Goal: Information Seeking & Learning: Learn about a topic

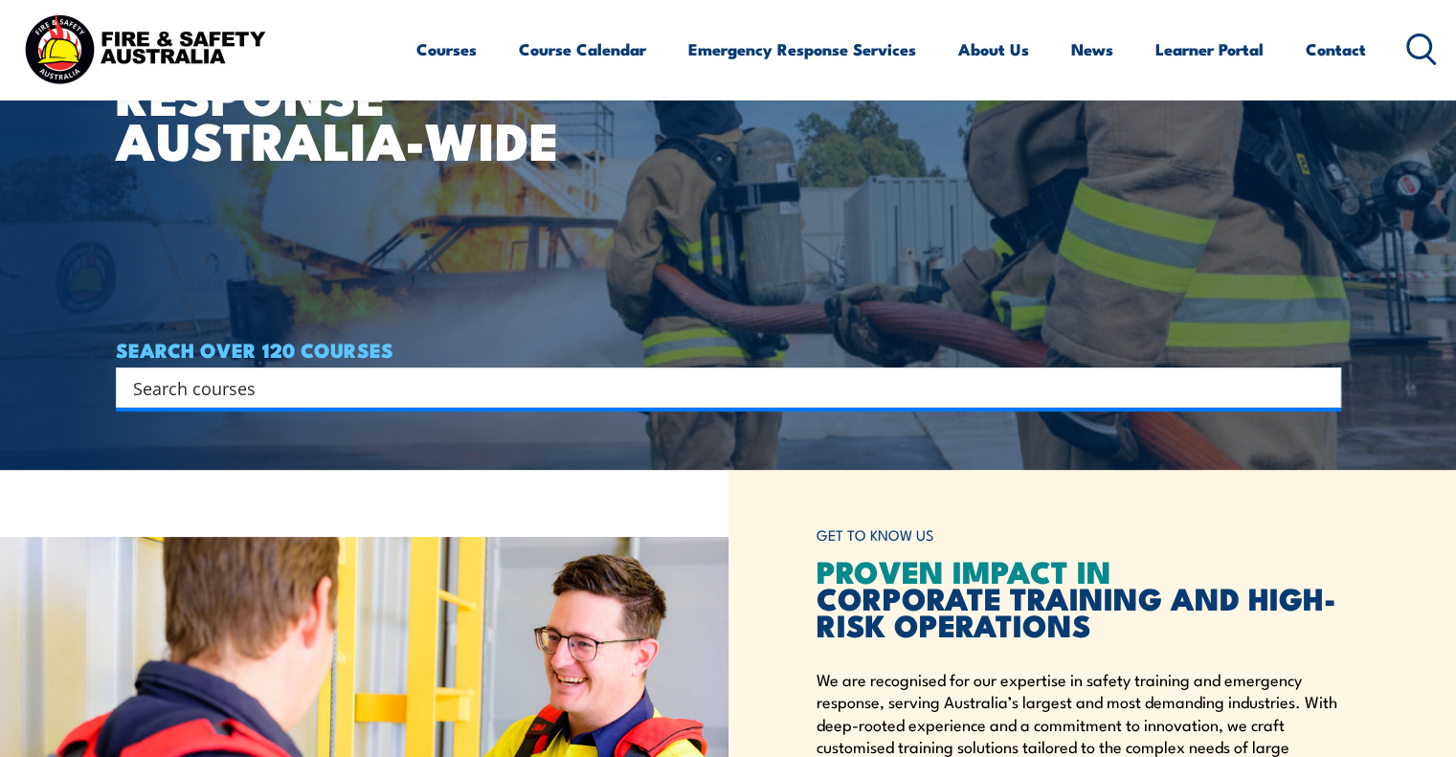
scroll to position [670, 0]
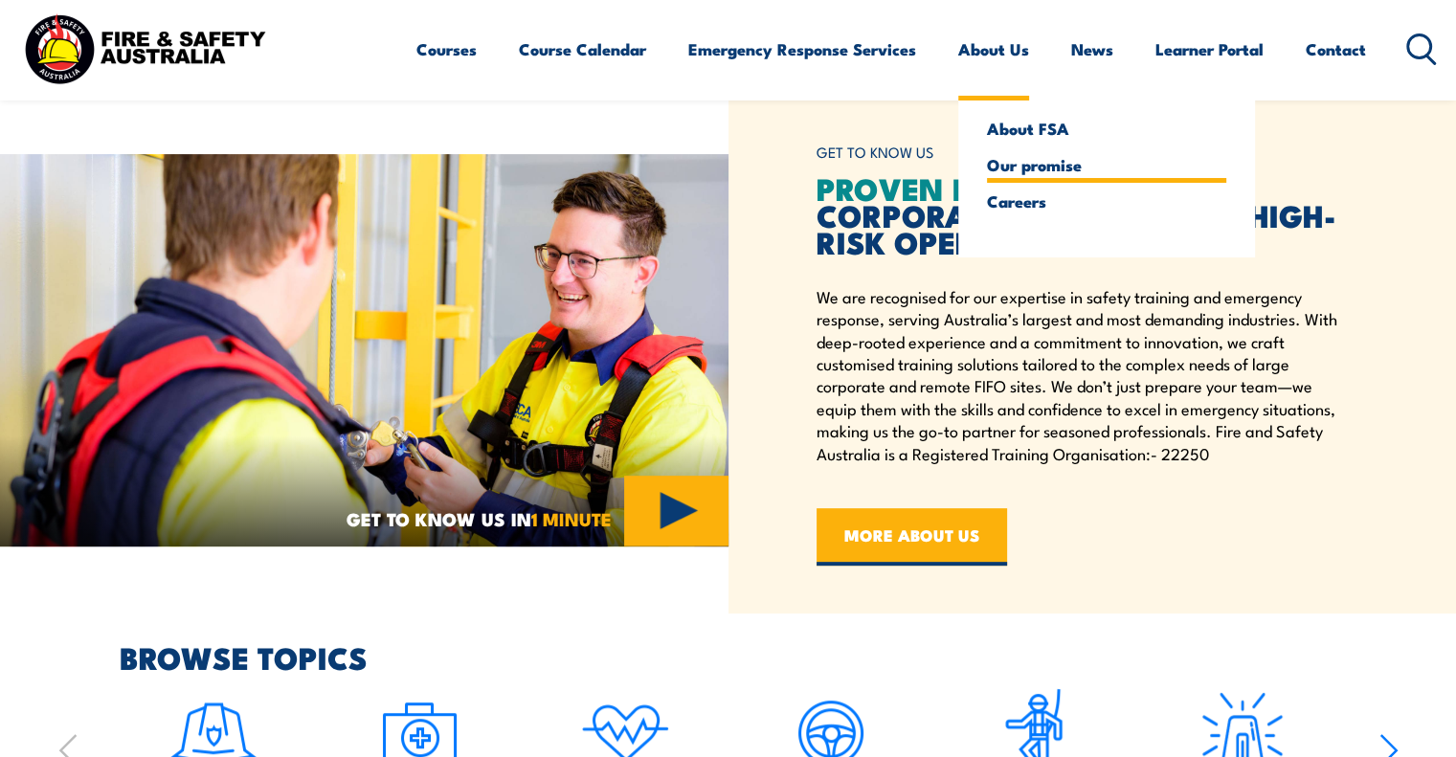
click at [1013, 165] on link "Our promise" at bounding box center [1106, 164] width 239 height 17
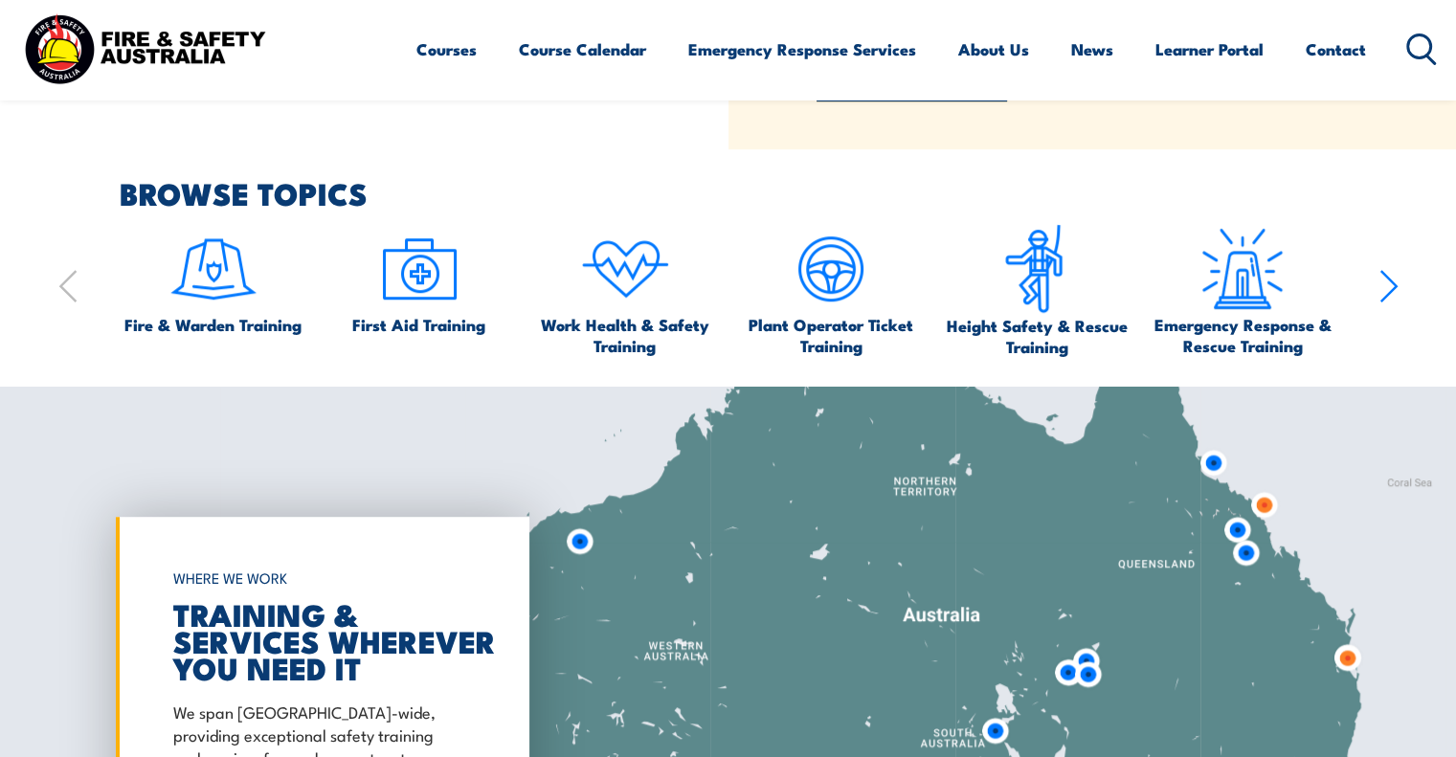
scroll to position [1202, 0]
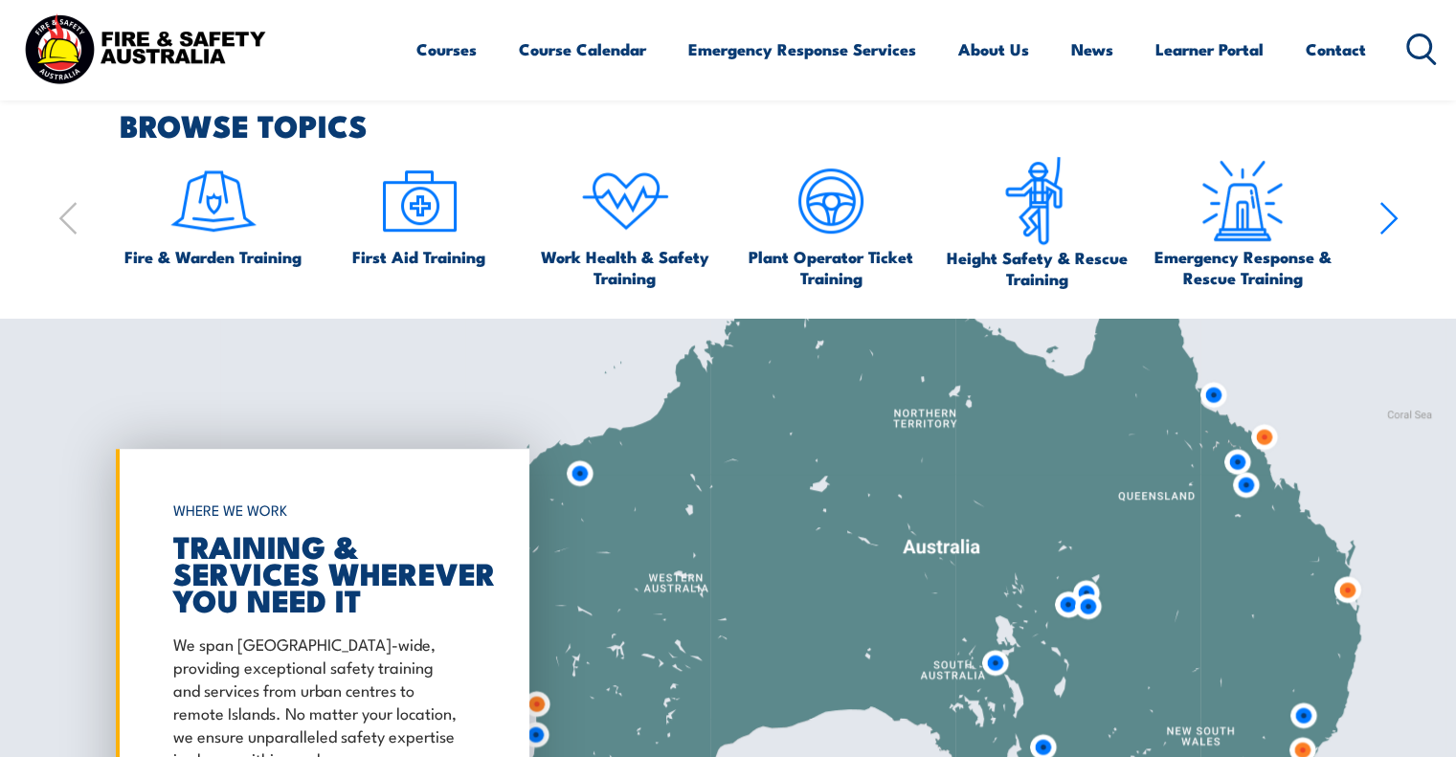
click at [1398, 214] on section "BROWSE TOPICS Fire & Warden Training First Aid Training Work Health & Safety Tr…" at bounding box center [728, 200] width 1456 height 178
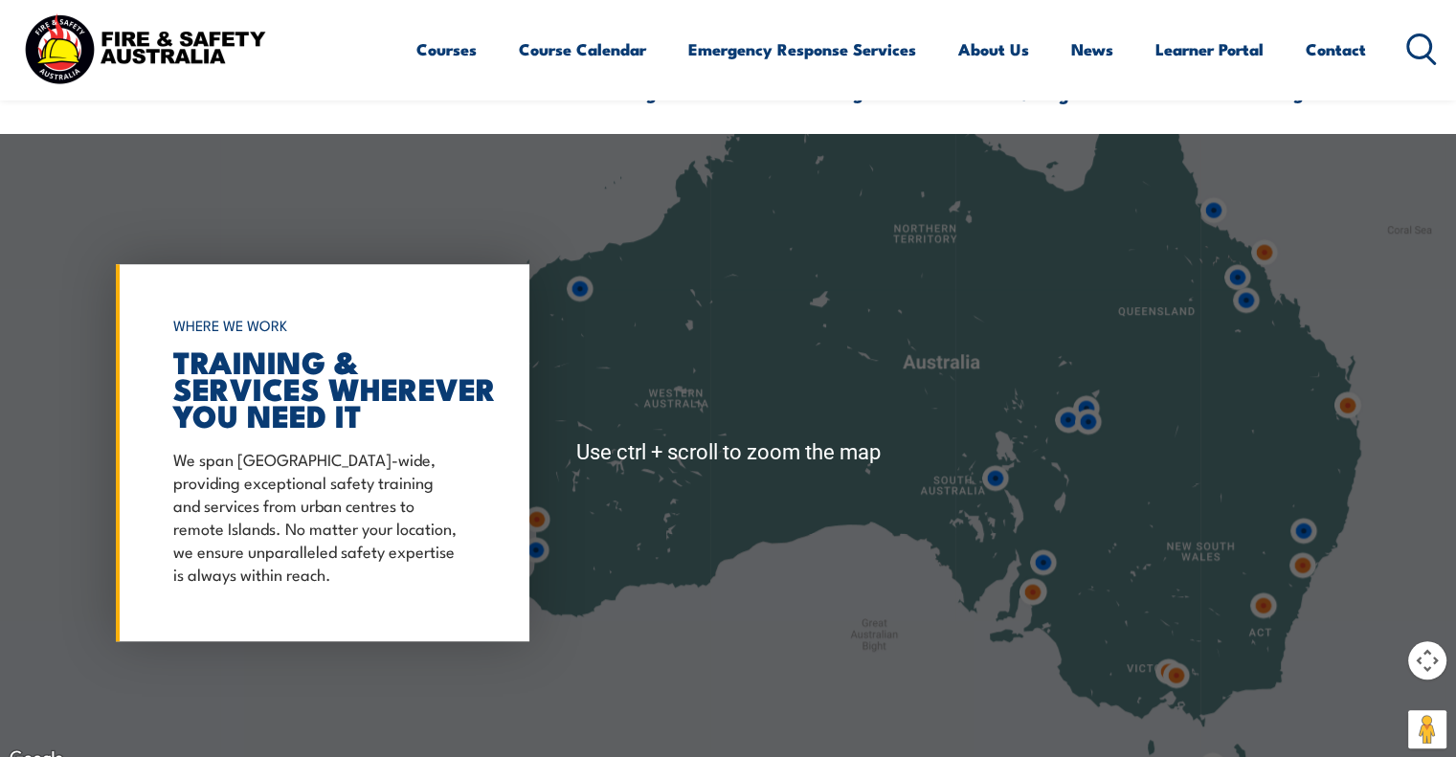
scroll to position [1394, 0]
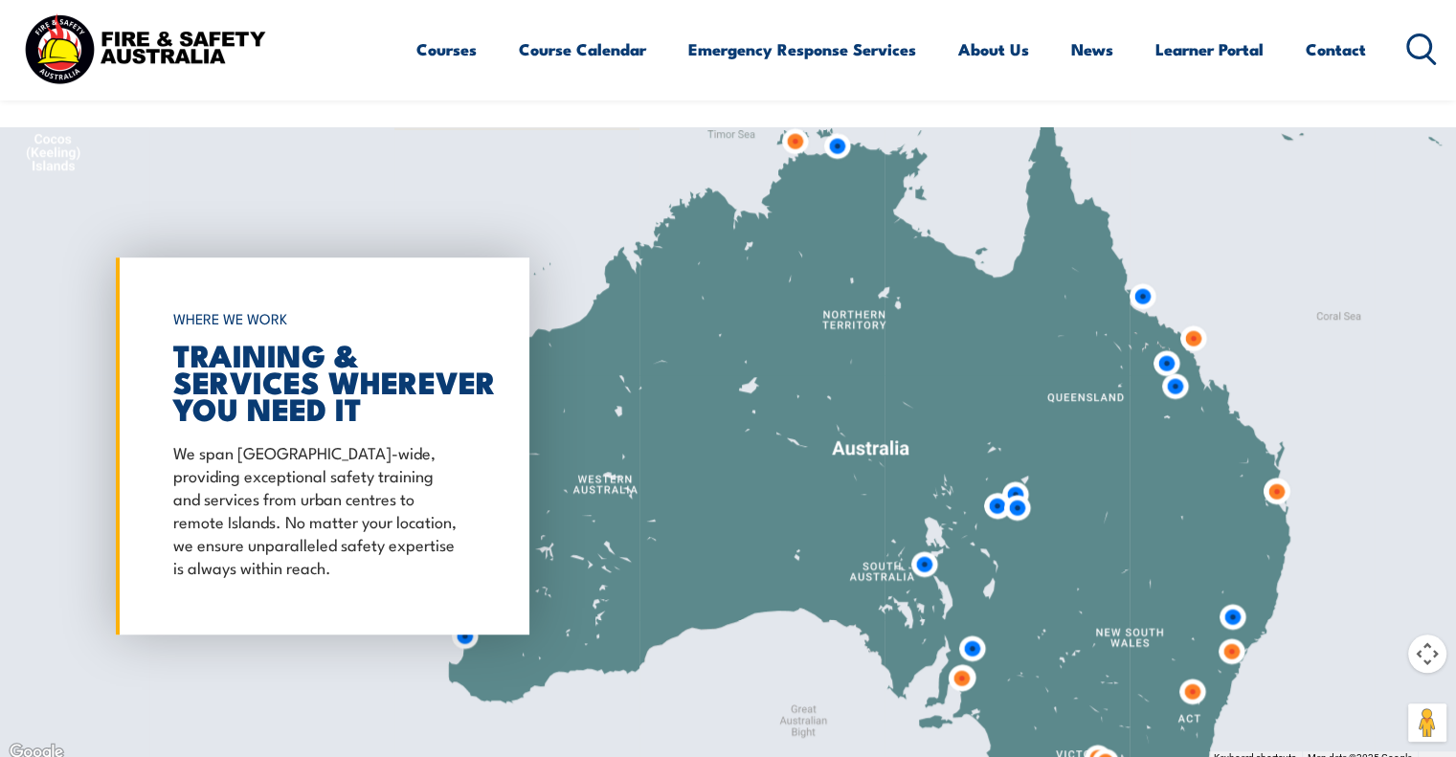
drag, startPoint x: 1038, startPoint y: 281, endPoint x: 967, endPoint y: 374, distance: 116.8
click at [967, 374] on div at bounding box center [728, 446] width 1456 height 638
click at [1424, 658] on button "Map camera controls" at bounding box center [1427, 654] width 38 height 38
click at [1333, 596] on button "Move up" at bounding box center [1332, 606] width 38 height 38
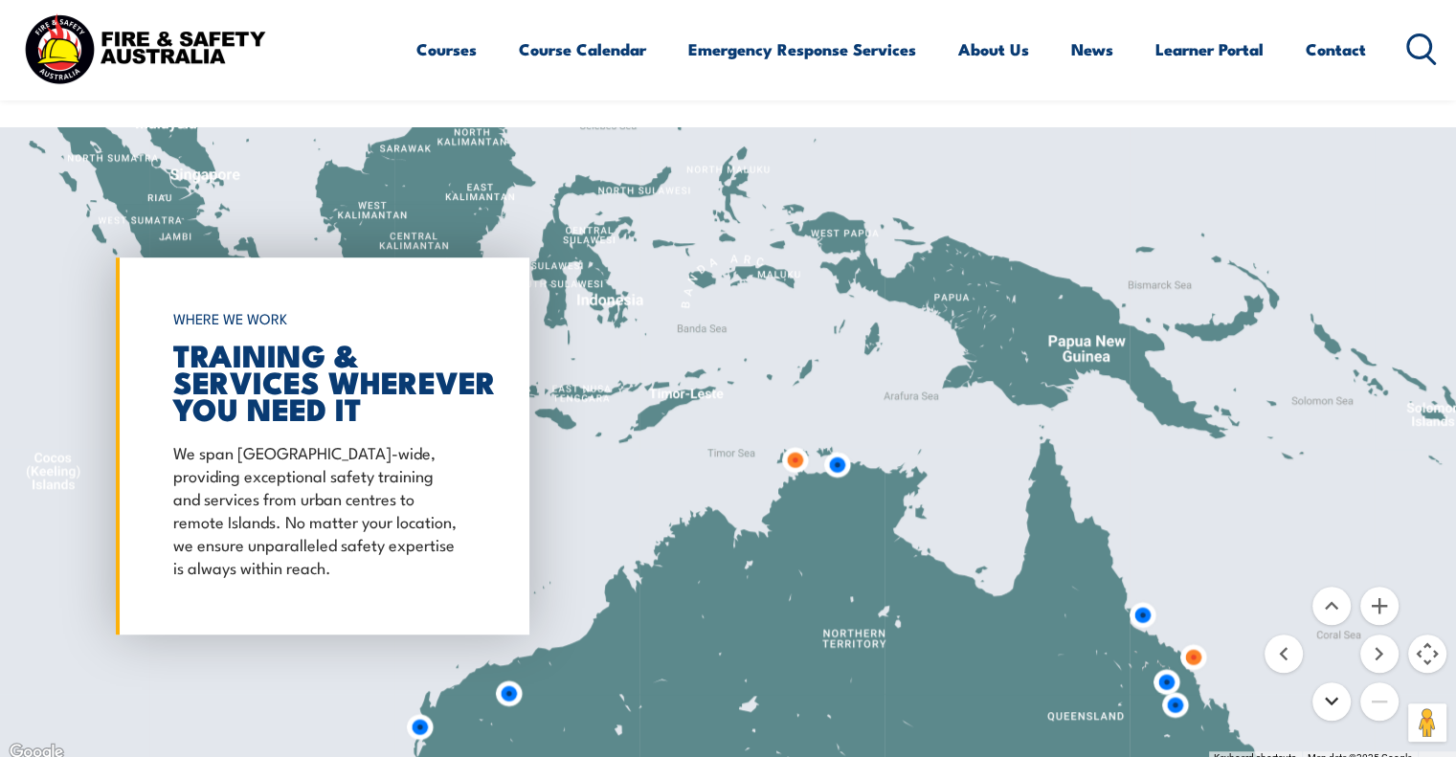
click at [1326, 705] on button "Move down" at bounding box center [1332, 702] width 38 height 38
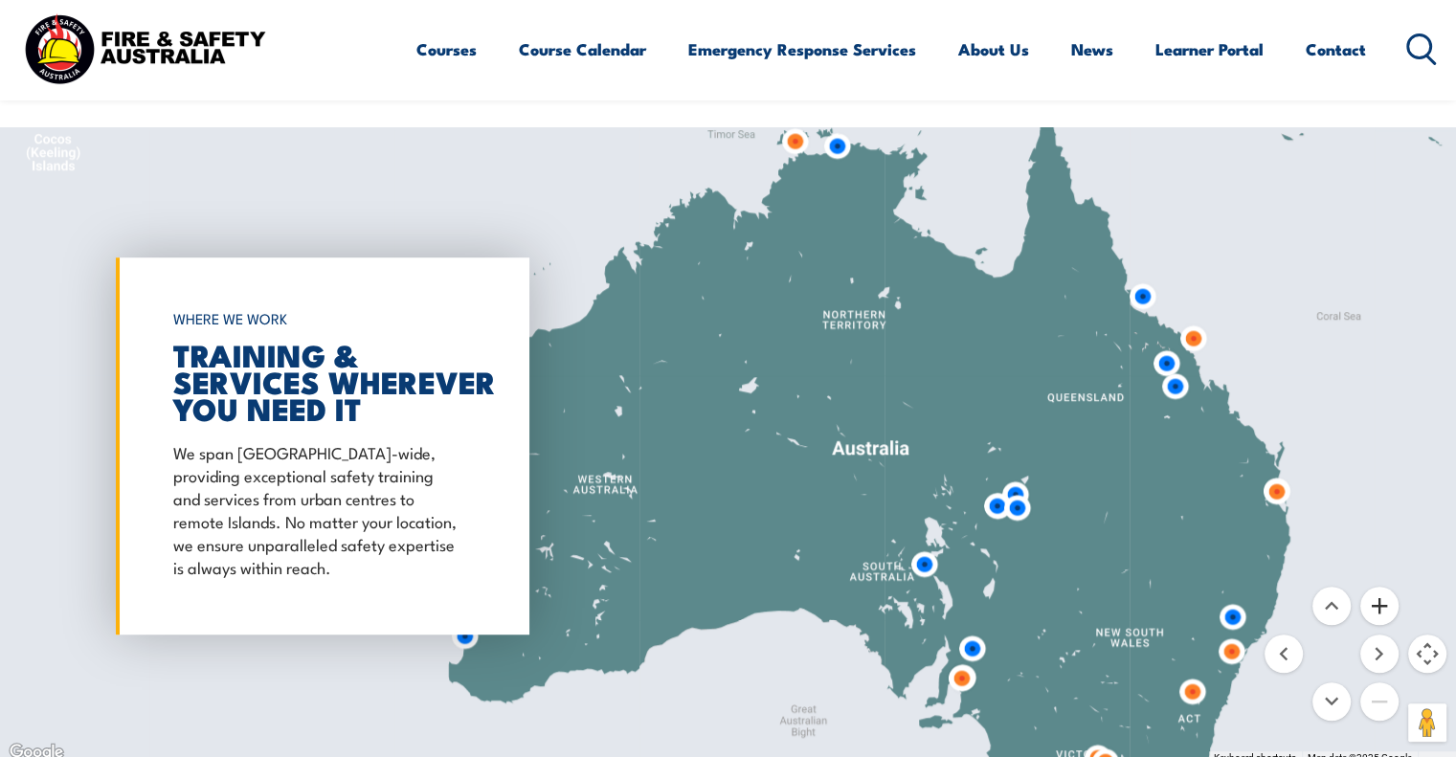
click at [1382, 606] on button "Zoom in" at bounding box center [1379, 606] width 38 height 38
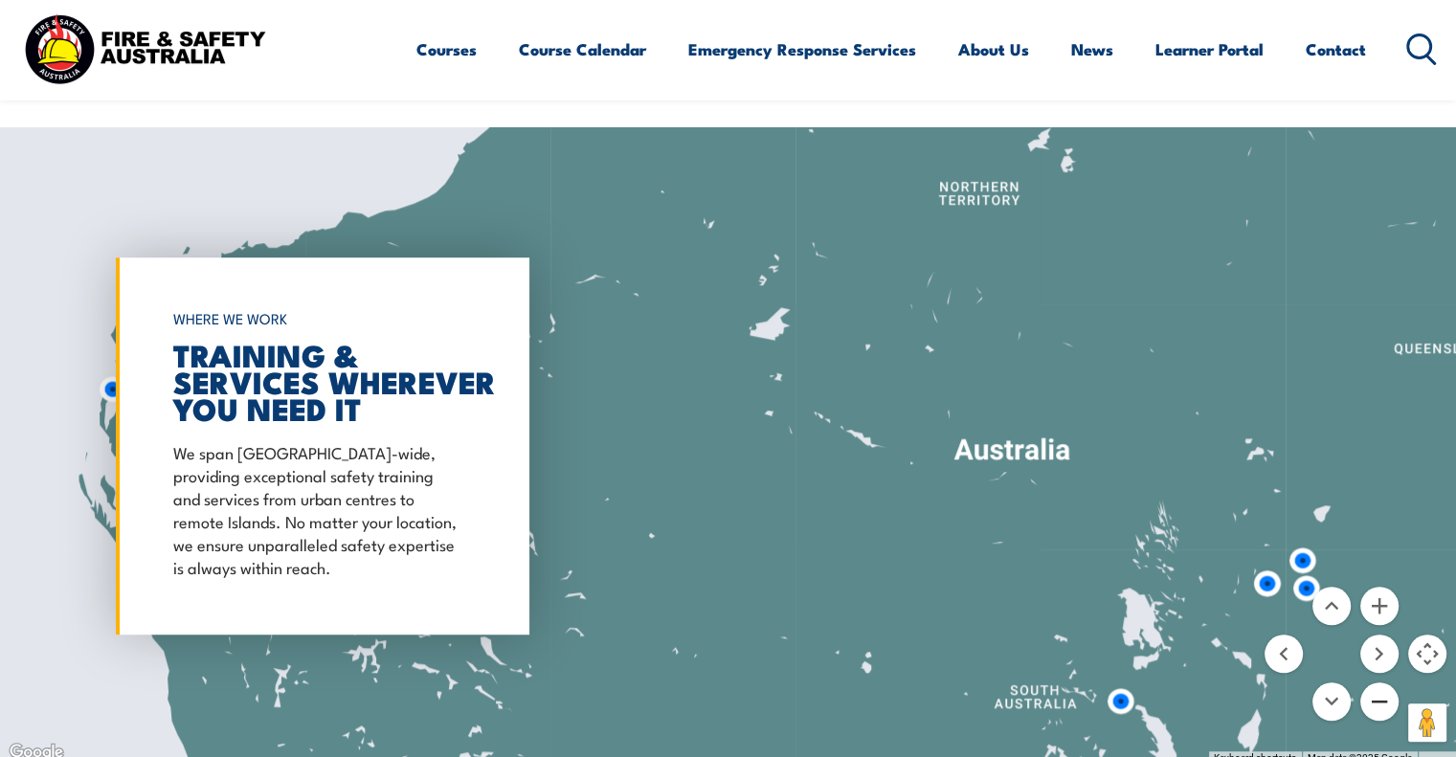
click at [1375, 715] on button "Zoom out" at bounding box center [1379, 702] width 38 height 38
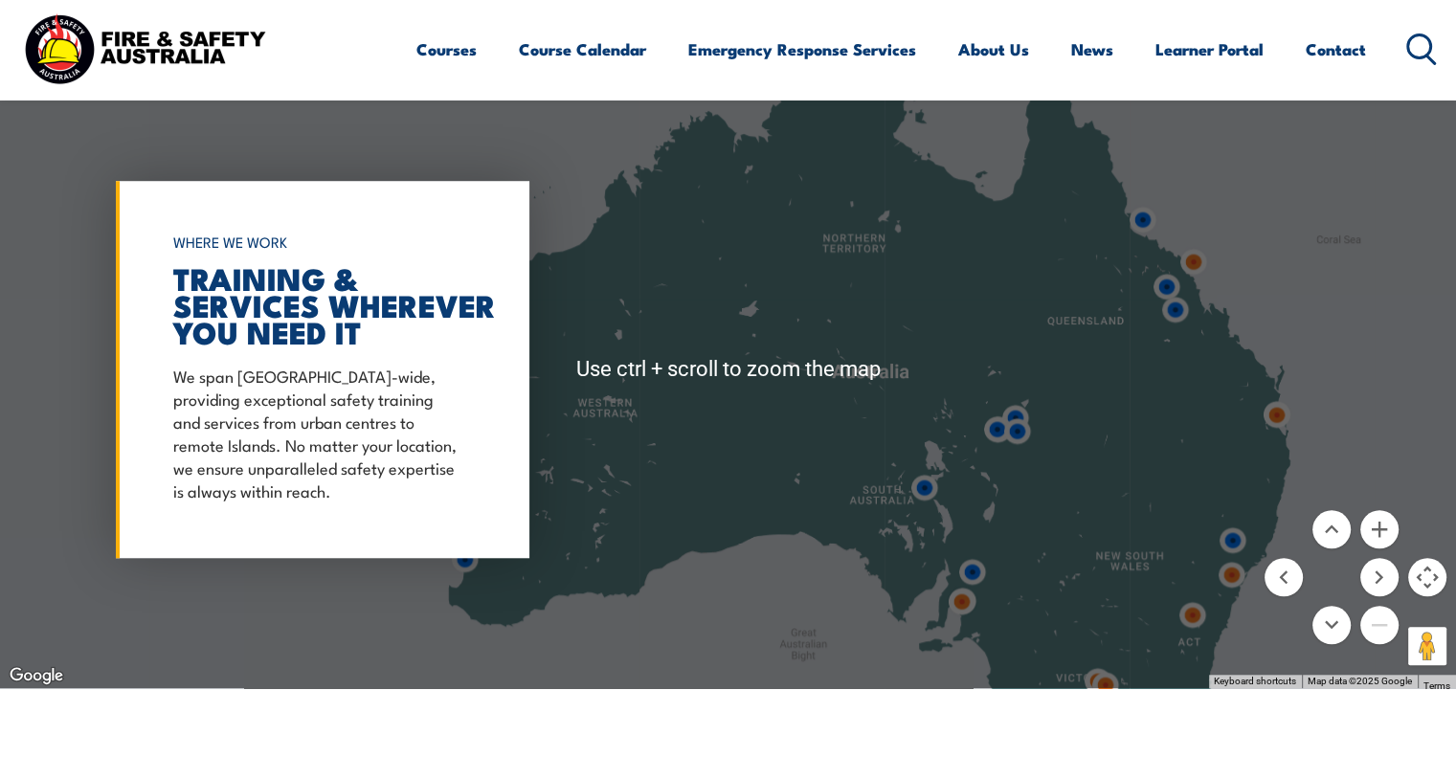
scroll to position [1490, 0]
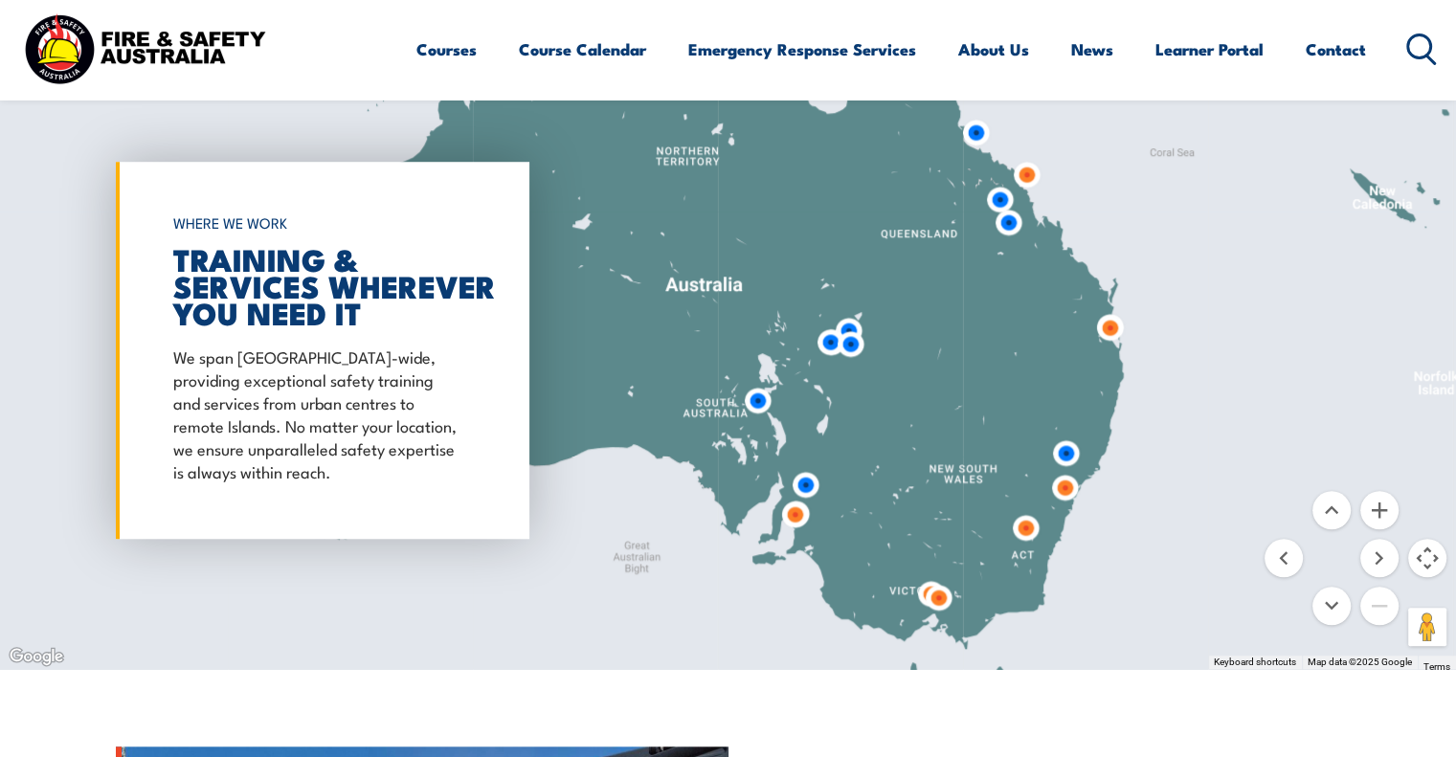
drag, startPoint x: 869, startPoint y: 421, endPoint x: 701, endPoint y: 354, distance: 181.3
click at [701, 354] on div at bounding box center [728, 351] width 1456 height 638
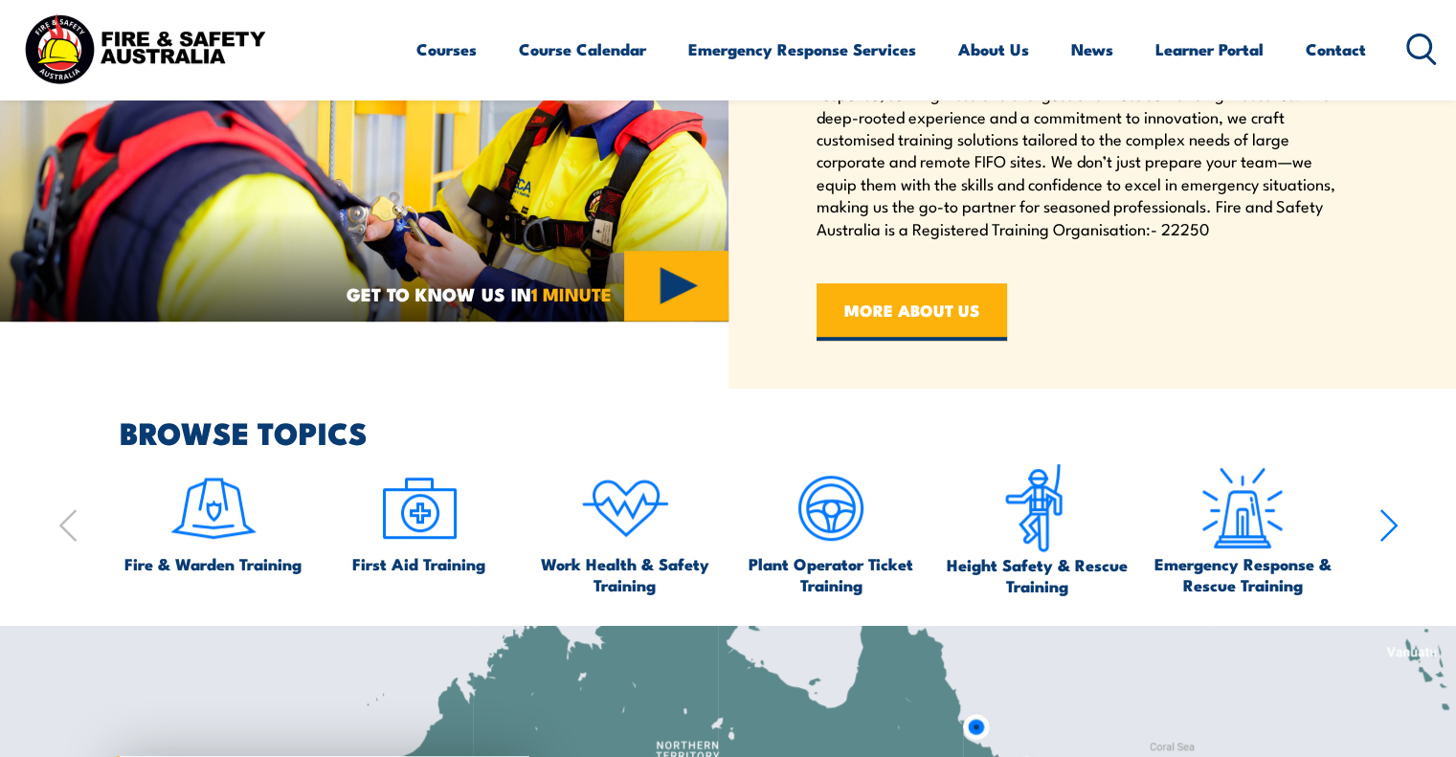
scroll to position [628, 0]
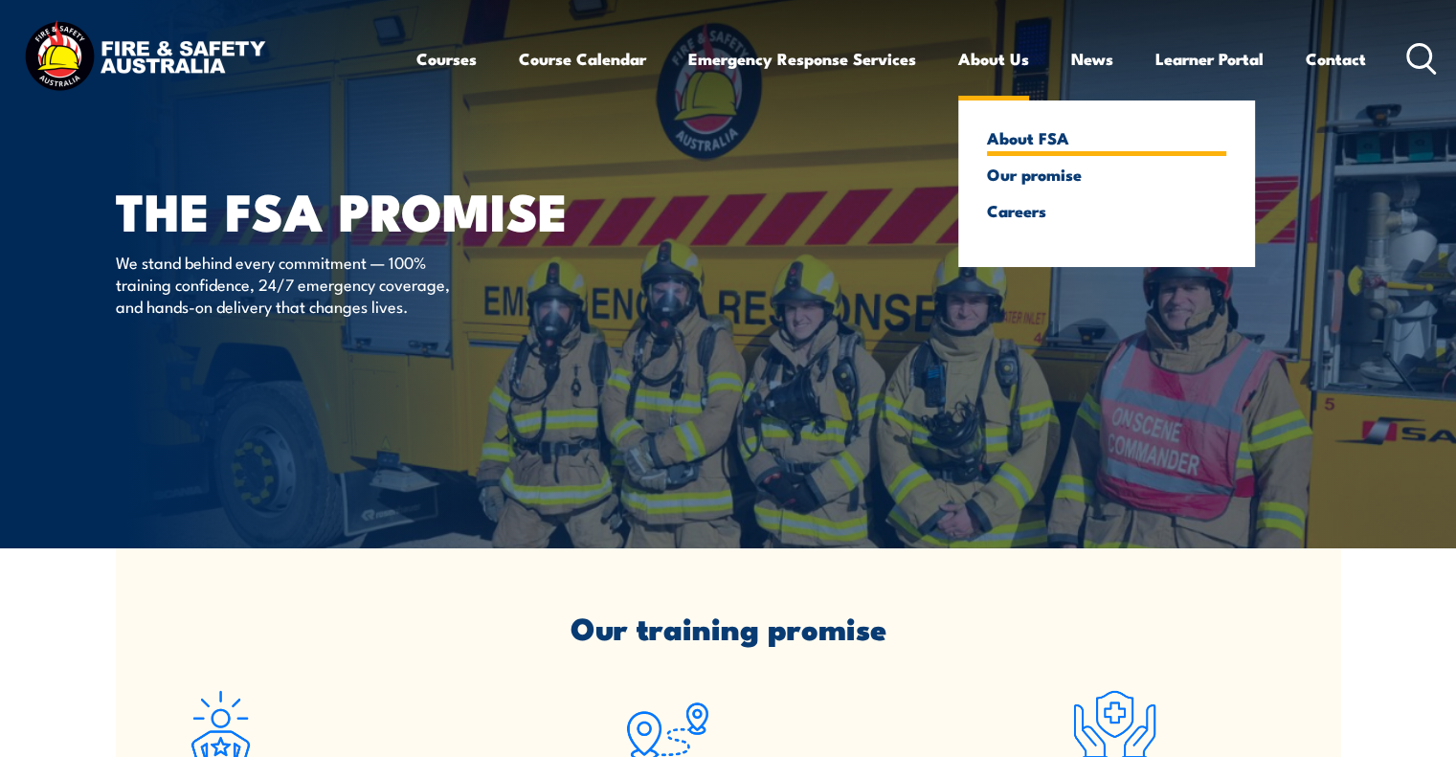
click at [1026, 131] on link "About FSA" at bounding box center [1106, 137] width 239 height 17
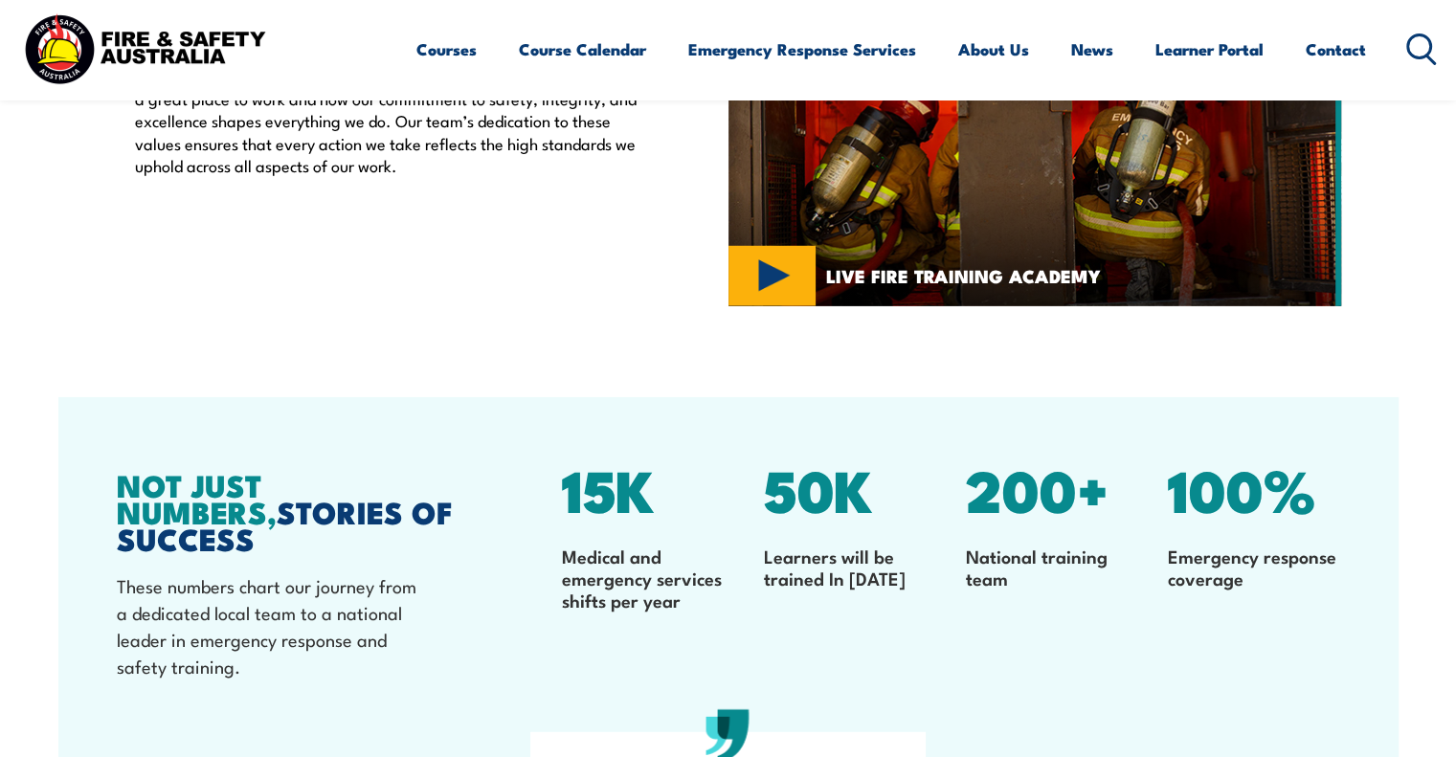
scroll to position [5457, 0]
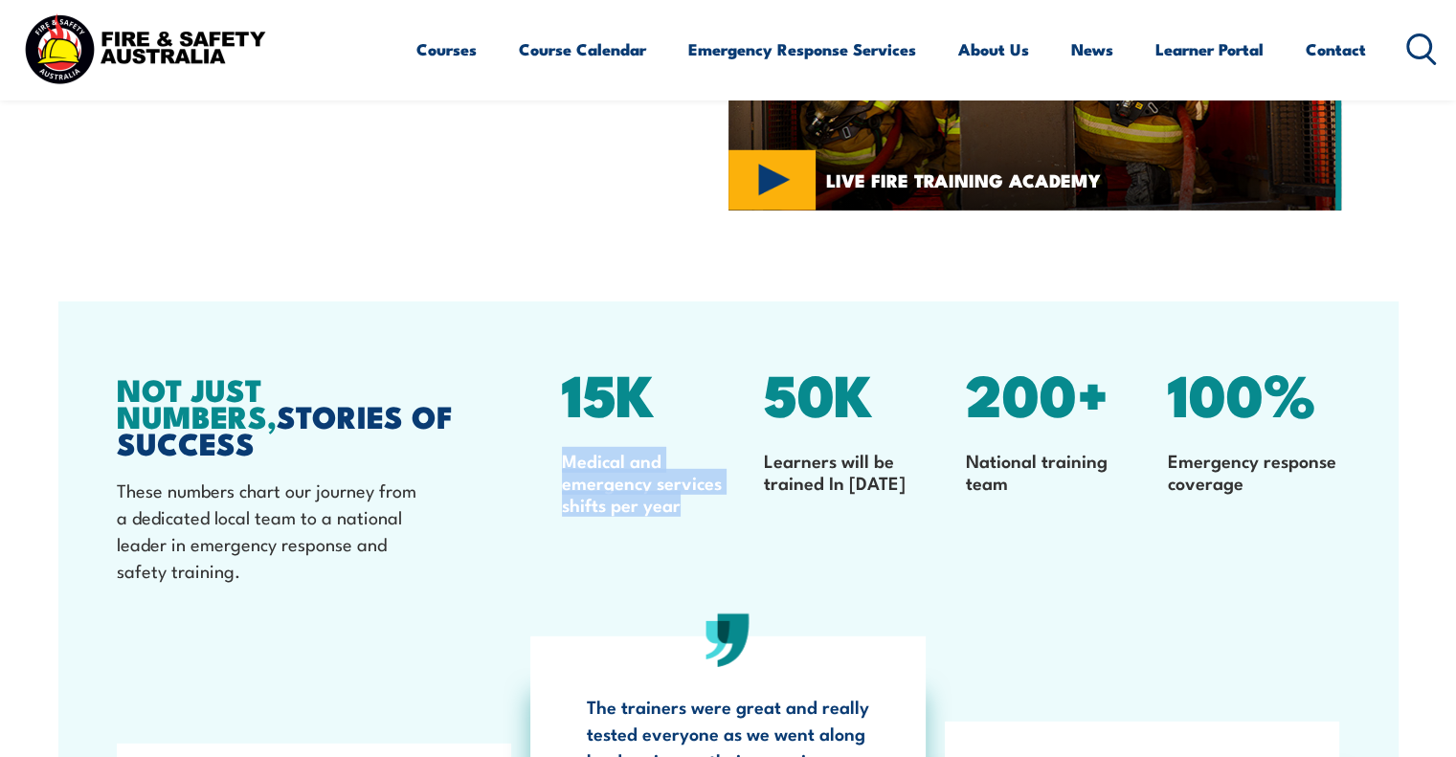
drag, startPoint x: 563, startPoint y: 436, endPoint x: 695, endPoint y: 482, distance: 139.9
click at [695, 482] on p "Medical and emergency services shifts per year" at bounding box center [647, 482] width 171 height 66
click at [1174, 449] on p "Emergency response coverage" at bounding box center [1253, 471] width 171 height 44
drag, startPoint x: 1168, startPoint y: 432, endPoint x: 1282, endPoint y: 467, distance: 119.3
click at [1282, 467] on p "Emergency response coverage" at bounding box center [1253, 471] width 171 height 44
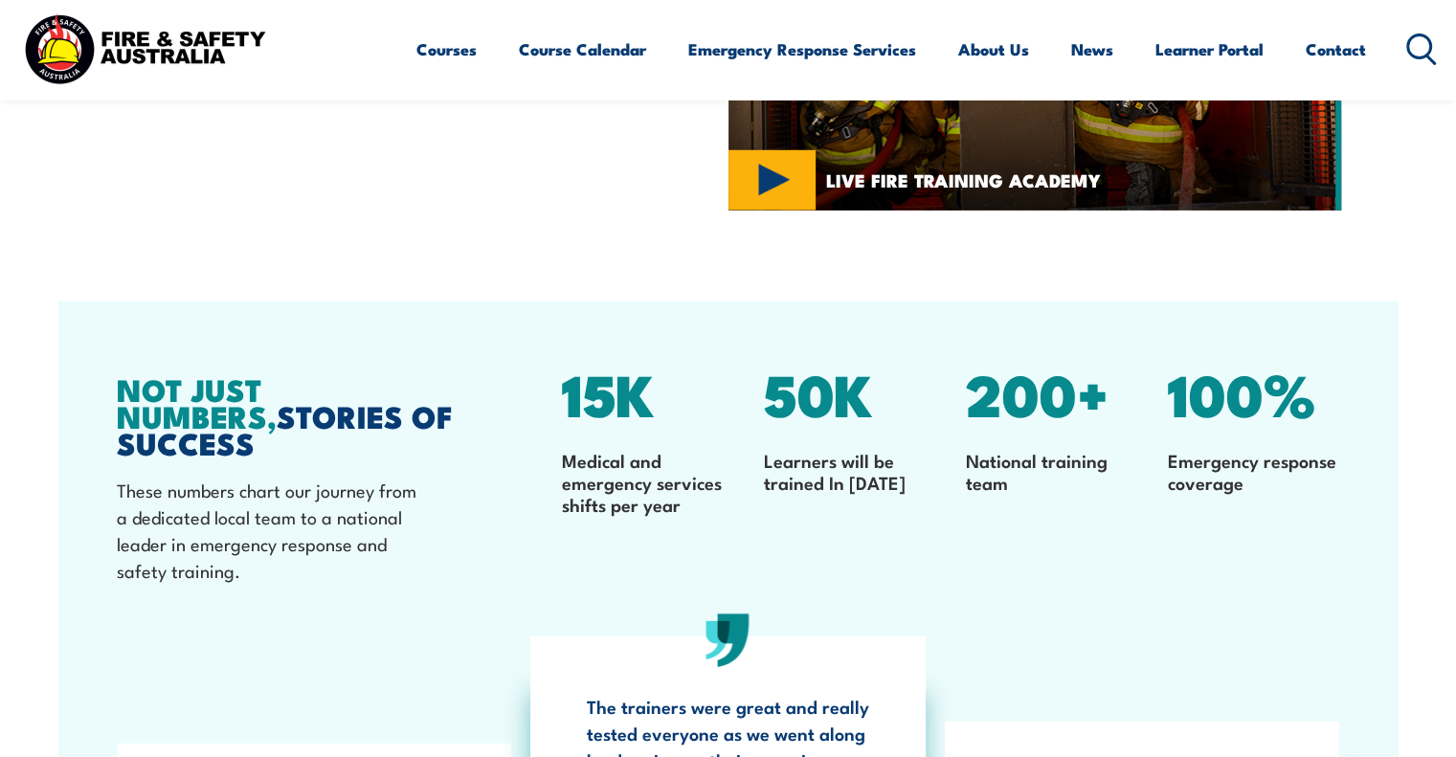
copy p "Emergency response coverage"
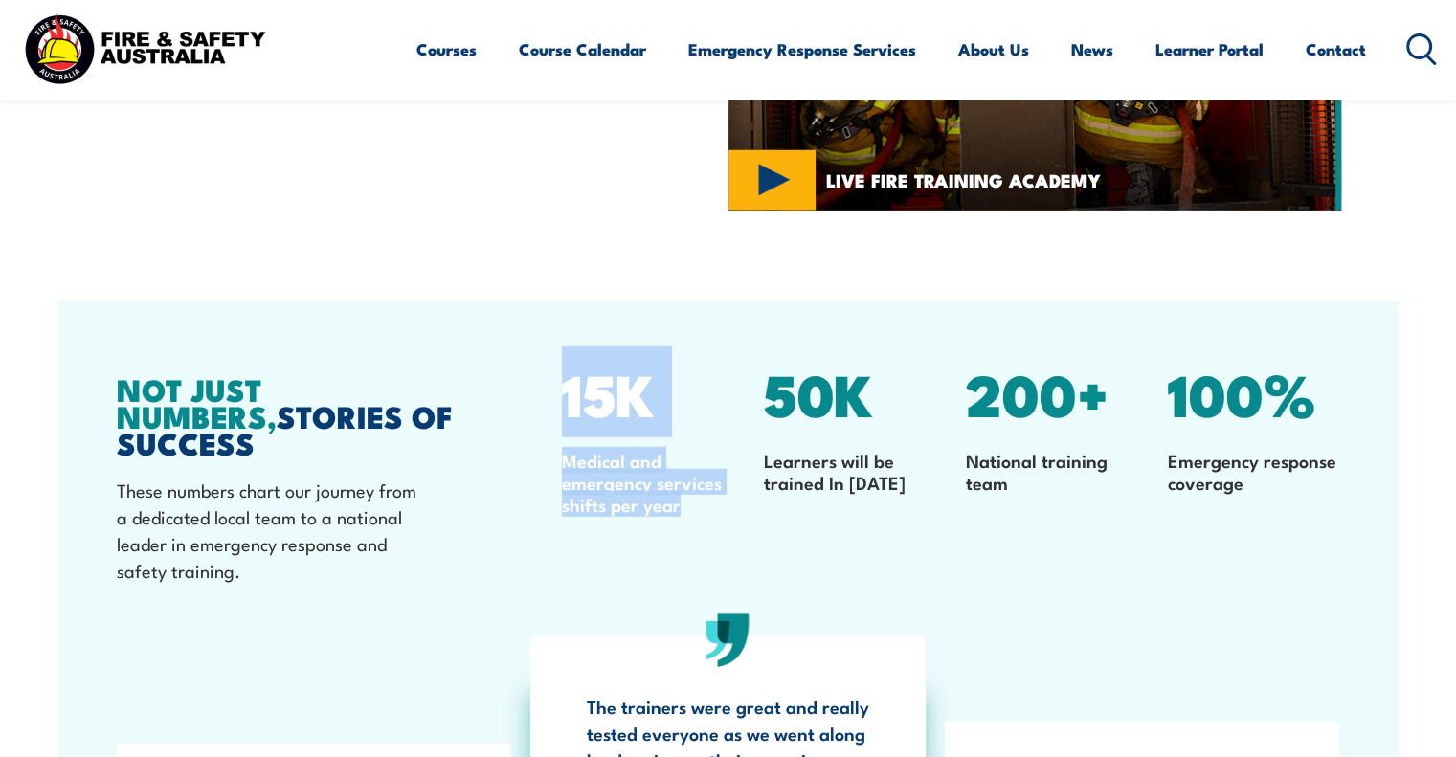
drag, startPoint x: 563, startPoint y: 364, endPoint x: 699, endPoint y: 485, distance: 182.4
click at [699, 485] on div "15K Medical and emergency services shifts per year" at bounding box center [648, 491] width 202 height 233
copy div "15K Medical and emergency services shifts per year"
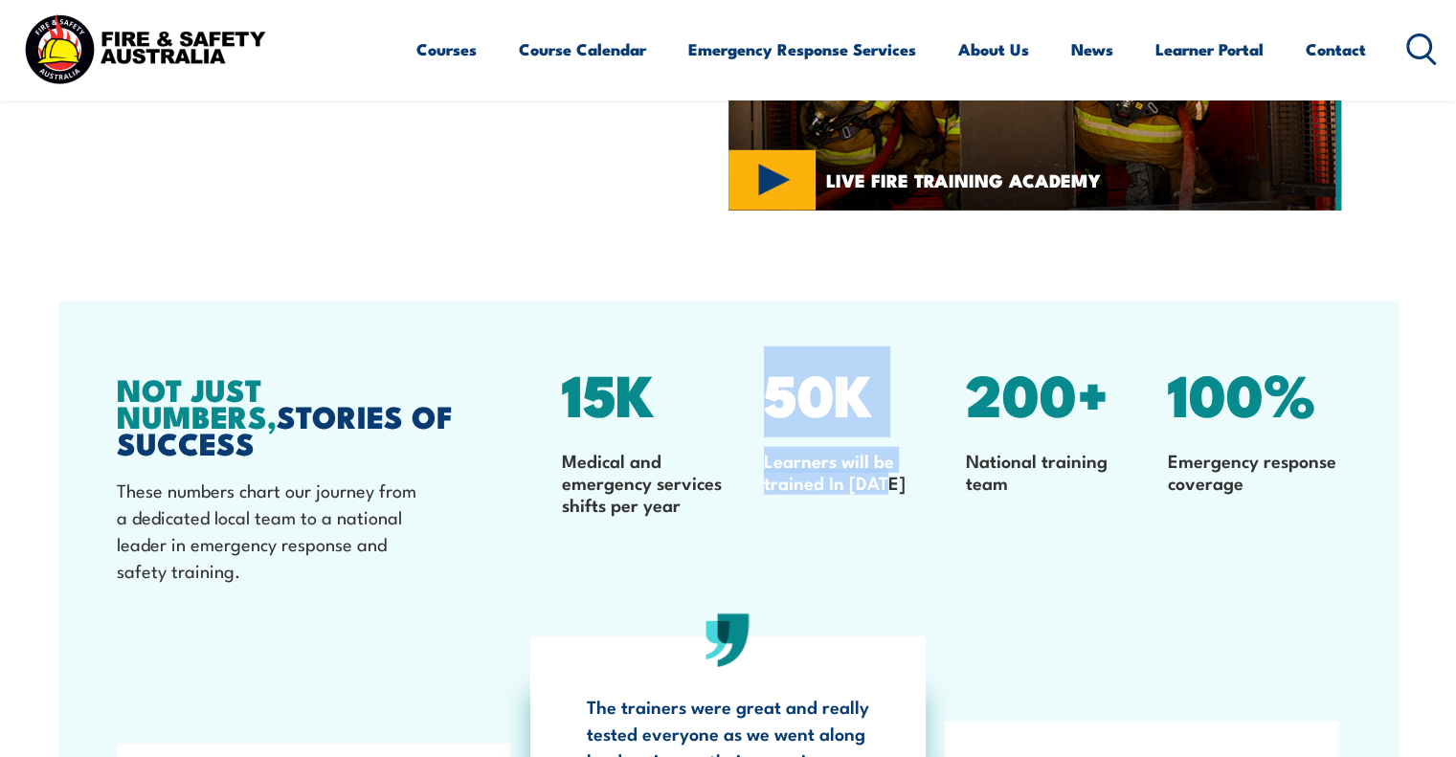
drag, startPoint x: 772, startPoint y: 362, endPoint x: 902, endPoint y: 462, distance: 164.5
click at [902, 462] on div "50K Learners will be trained In 2025" at bounding box center [850, 491] width 202 height 233
copy div "50K Learners will be trained In 2025"
drag, startPoint x: 1174, startPoint y: 355, endPoint x: 1287, endPoint y: 470, distance: 161.1
click at [1287, 470] on div "100% Emergency response coverage" at bounding box center [1254, 491] width 202 height 233
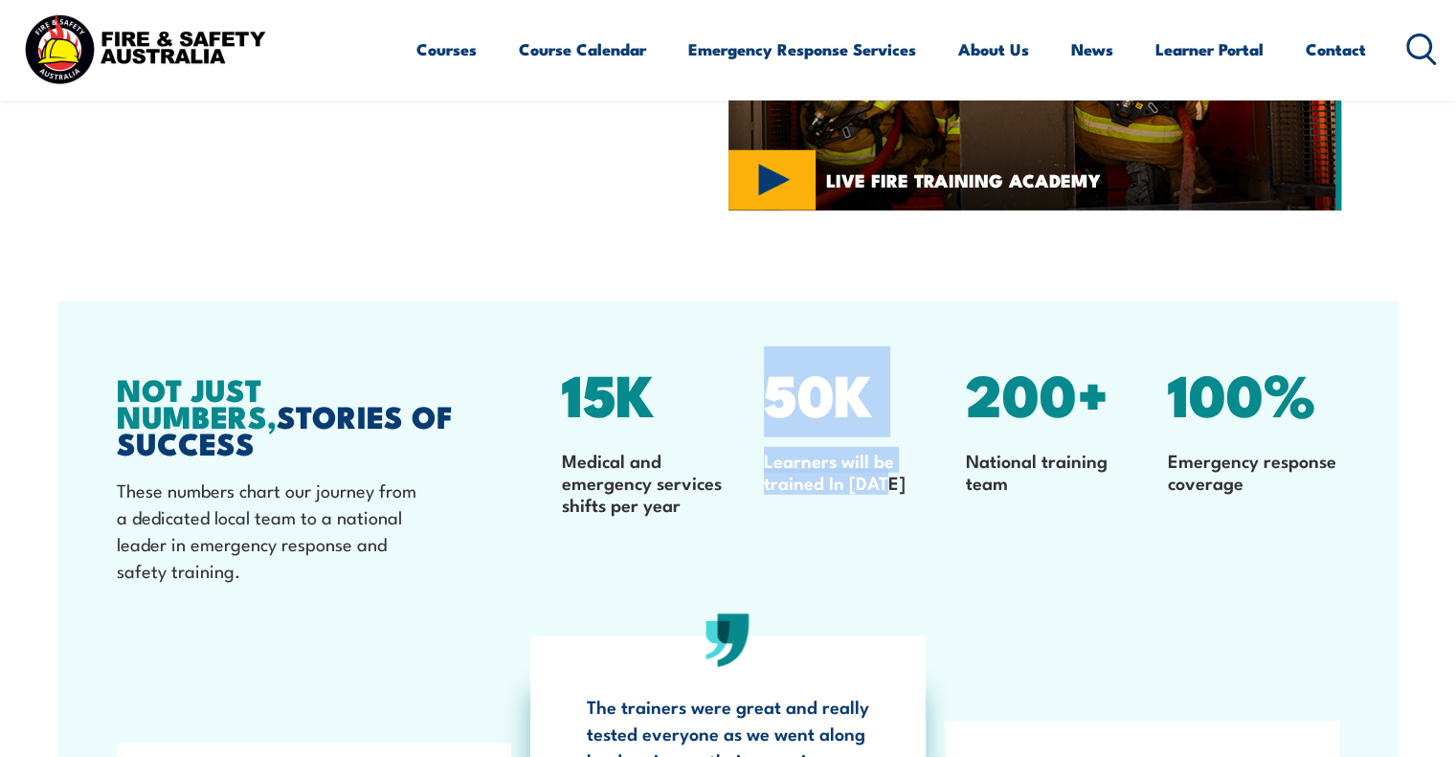
copy div "100% Emergency response coverage"
